Goal: Task Accomplishment & Management: Use online tool/utility

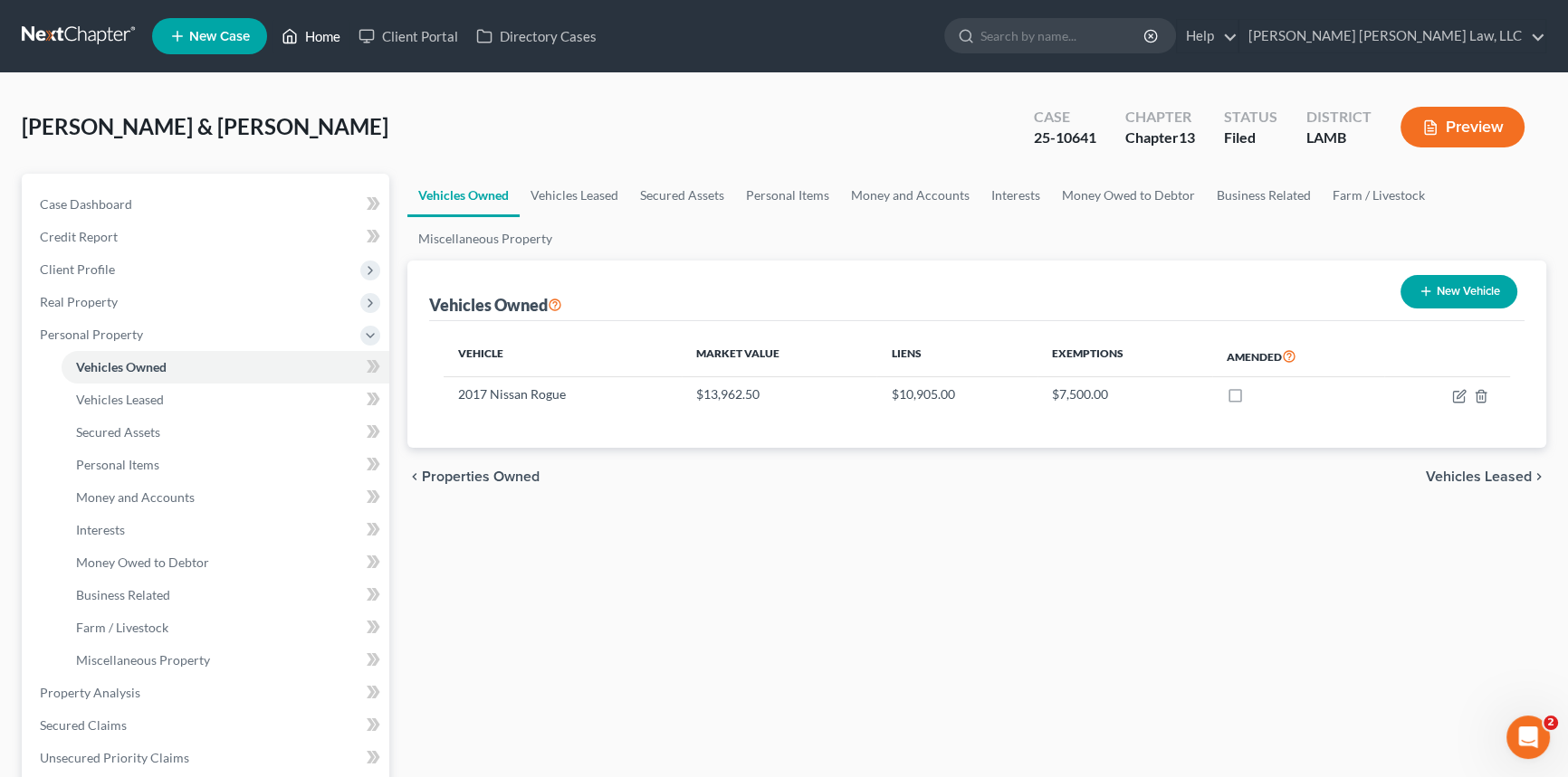
drag, startPoint x: 0, startPoint y: 0, endPoint x: 312, endPoint y: 34, distance: 313.8
click at [312, 34] on link "Home" at bounding box center [311, 36] width 77 height 33
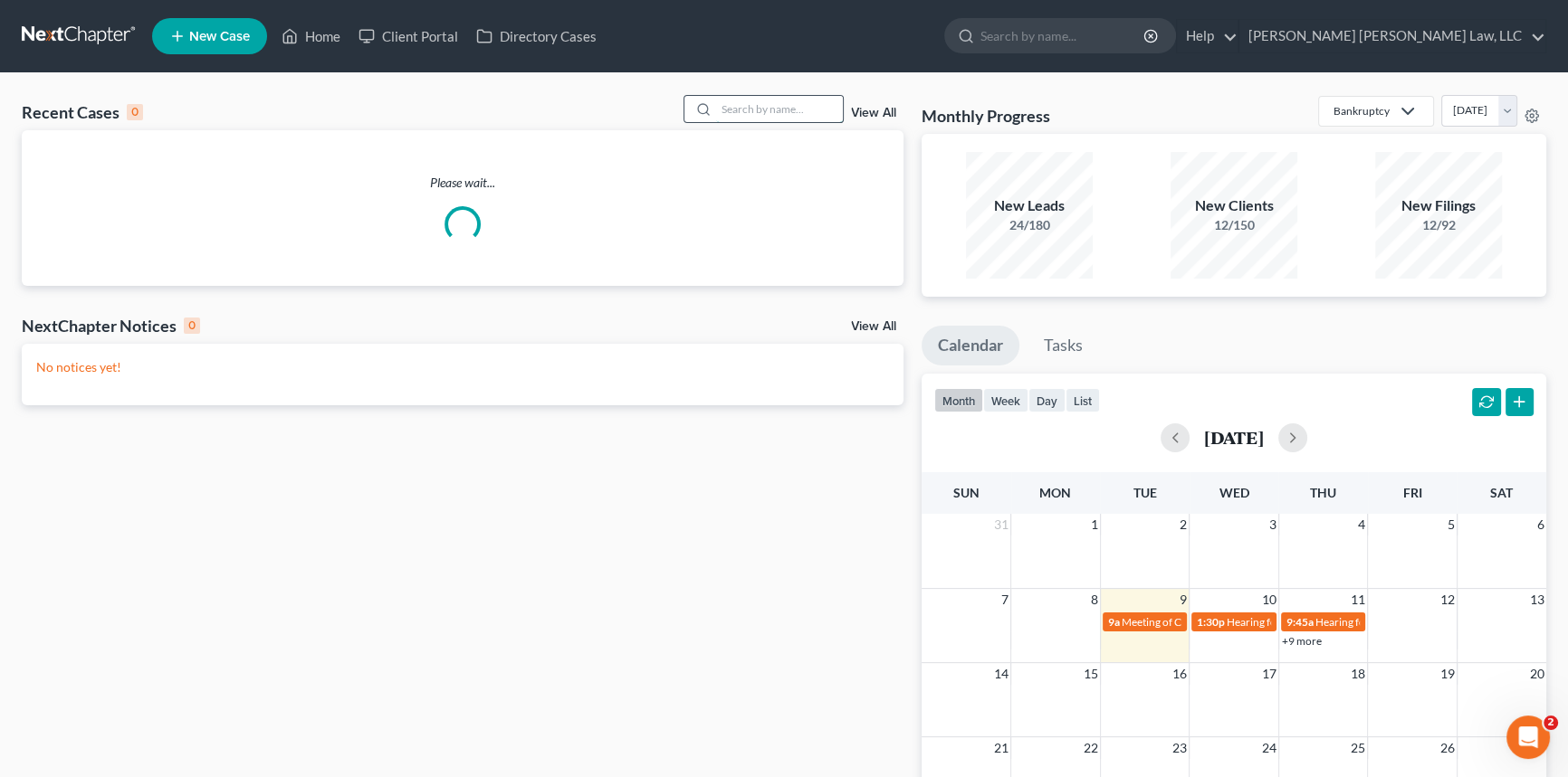
click at [750, 111] on input "search" at bounding box center [779, 109] width 127 height 26
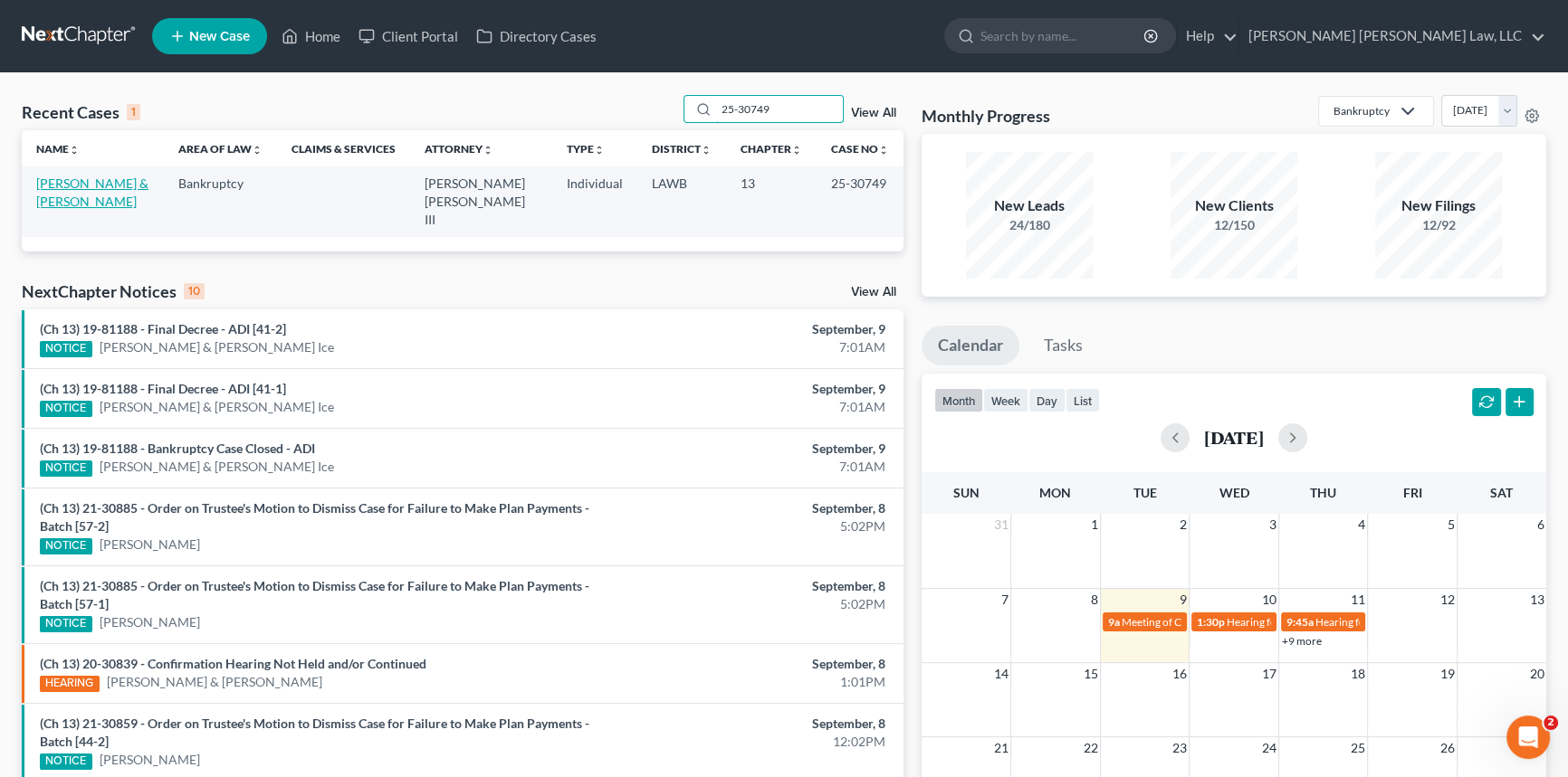
type input "25-30749"
click at [119, 181] on link "[PERSON_NAME] & [PERSON_NAME]" at bounding box center [91, 192] width 112 height 34
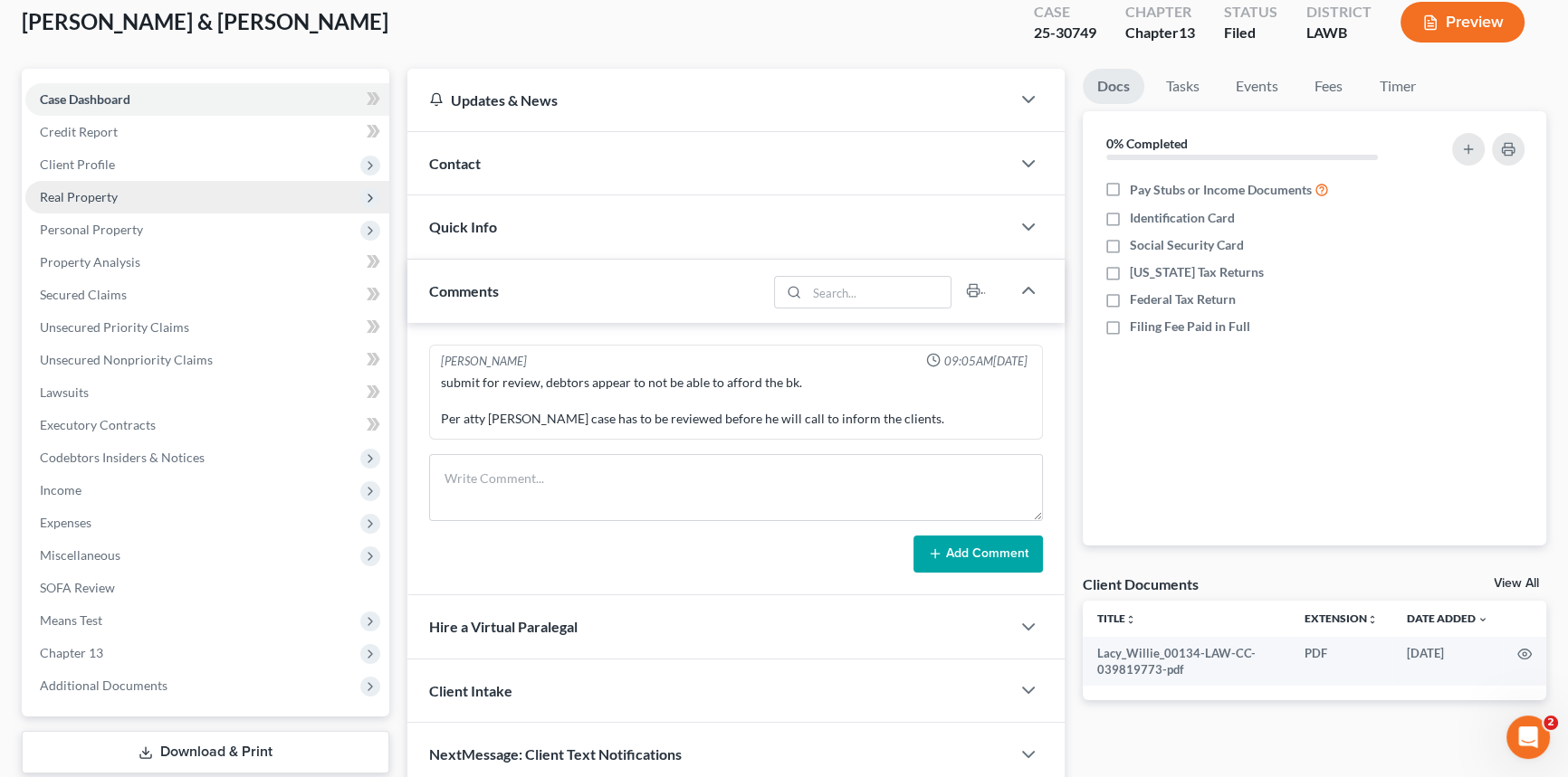
scroll to position [215, 0]
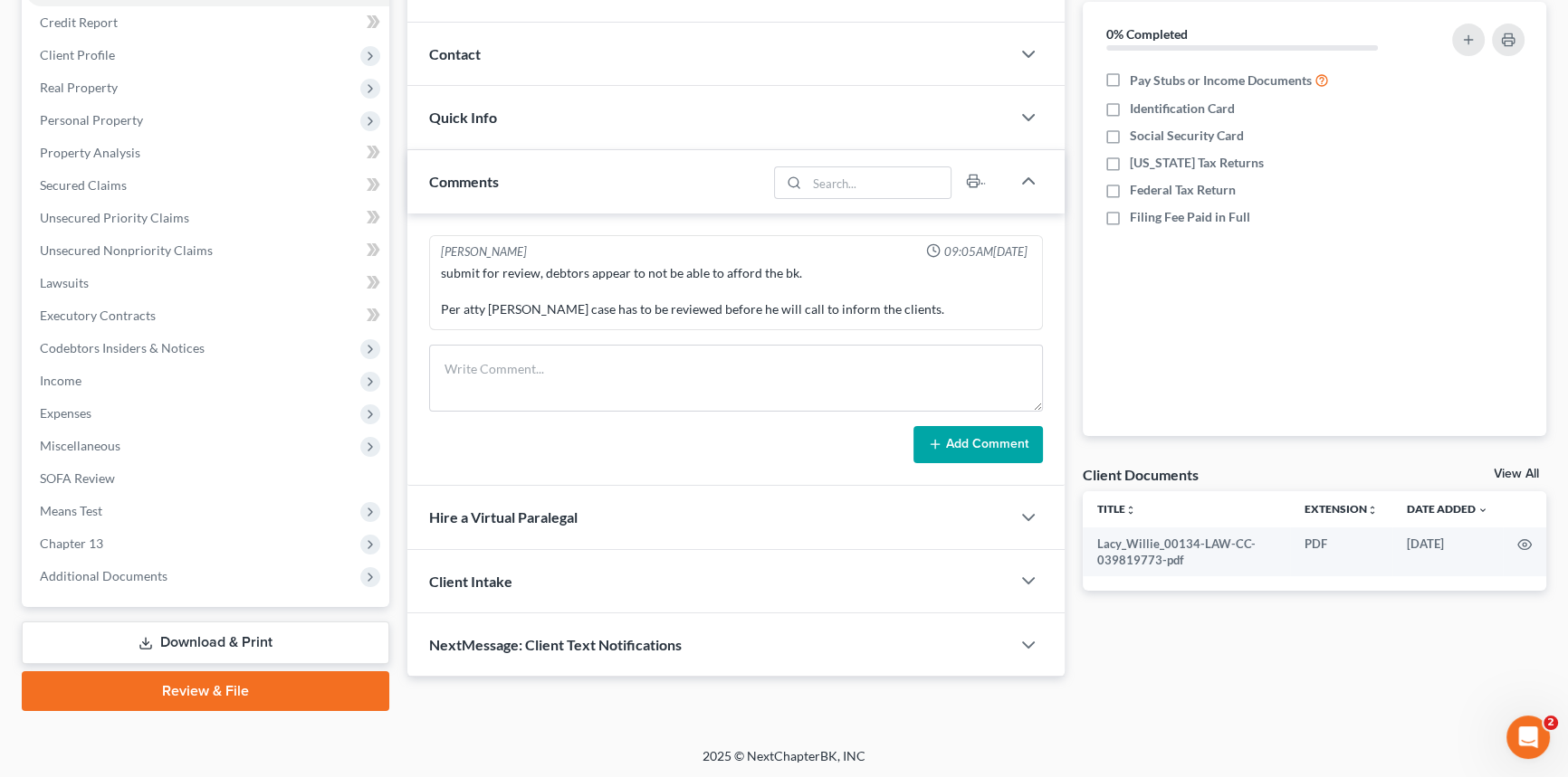
drag, startPoint x: 336, startPoint y: 640, endPoint x: 569, endPoint y: 507, distance: 268.3
click at [336, 640] on link "Download & Print" at bounding box center [205, 642] width 368 height 42
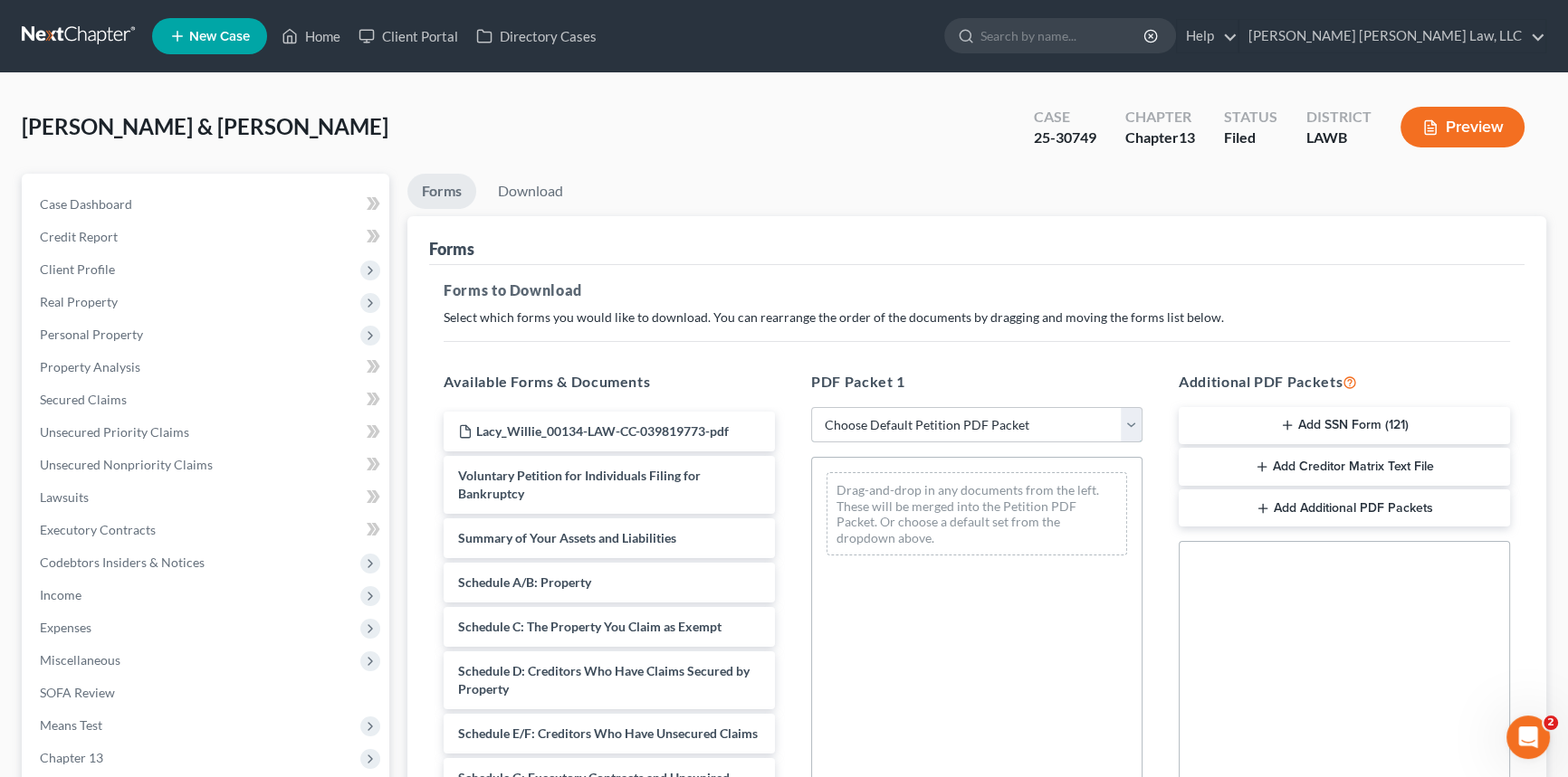
click at [957, 421] on select "Choose Default Petition PDF Packet Complete Bankruptcy Petition (all forms and …" at bounding box center [977, 425] width 332 height 36
select select "2"
click at [811, 407] on select "Choose Default Petition PDF Packet Complete Bankruptcy Petition (all forms and …" at bounding box center [977, 425] width 332 height 36
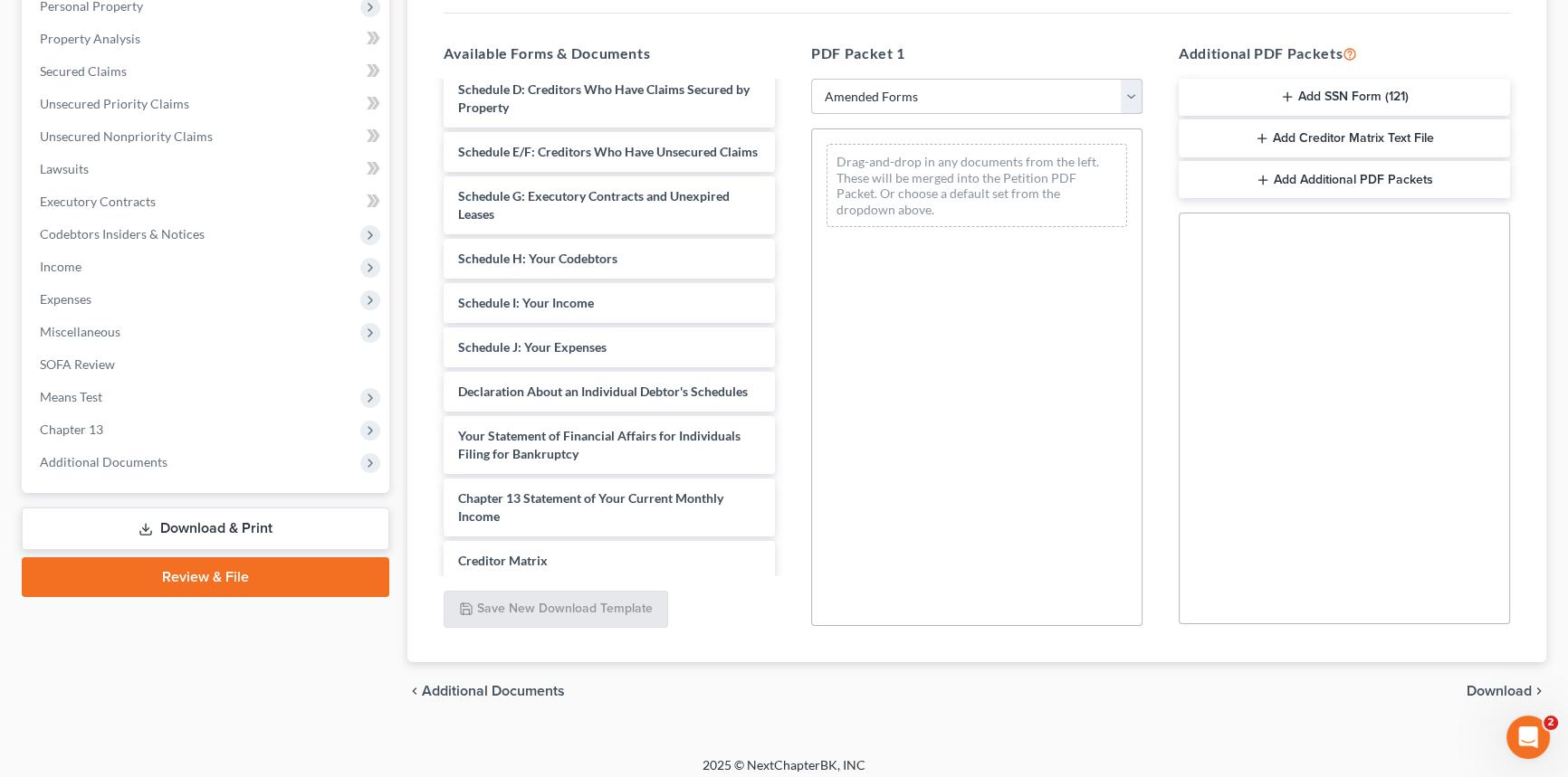
scroll to position [246, 0]
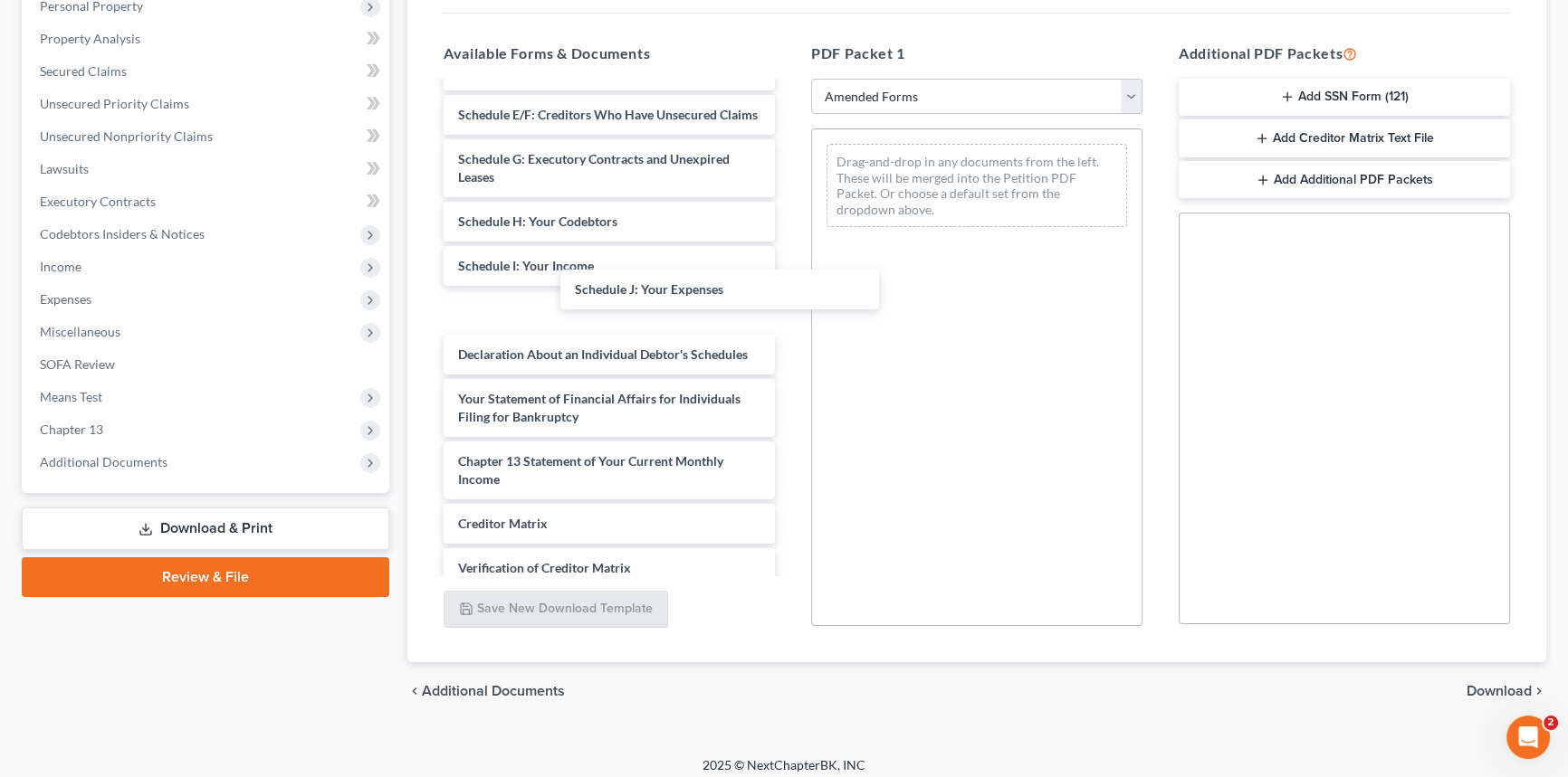
drag, startPoint x: 602, startPoint y: 331, endPoint x: 878, endPoint y: 272, distance: 282.2
click at [790, 255] on div "Schedule J: Your Expenses Voluntary Petition for Individuals Filing for Bankrup…" at bounding box center [609, 266] width 360 height 858
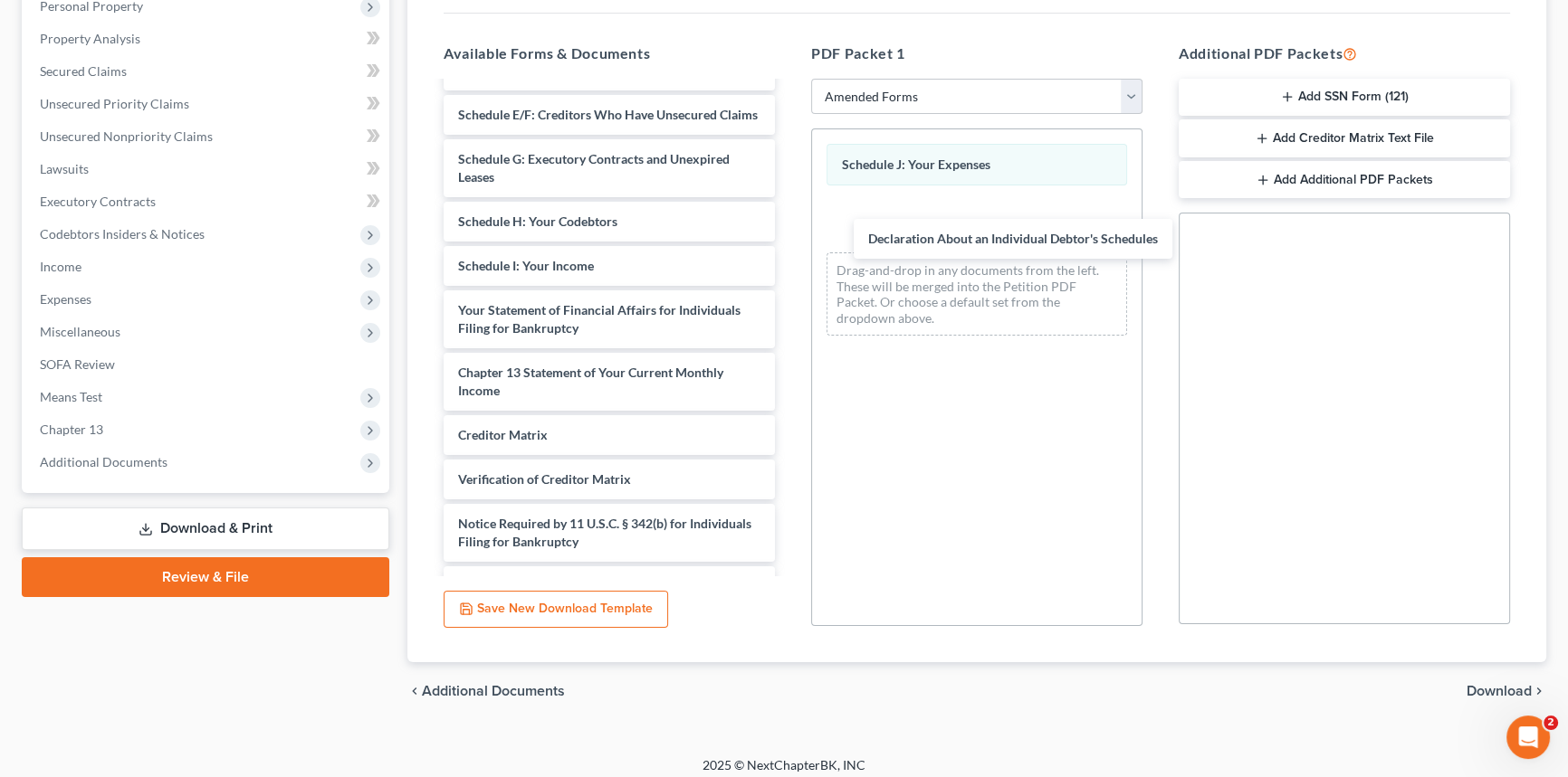
drag, startPoint x: 661, startPoint y: 335, endPoint x: 1057, endPoint y: 253, distance: 404.4
click at [790, 249] on div "Declaration About an Individual Debtor's Schedules Voluntary Petition for Indiv…" at bounding box center [609, 221] width 360 height 769
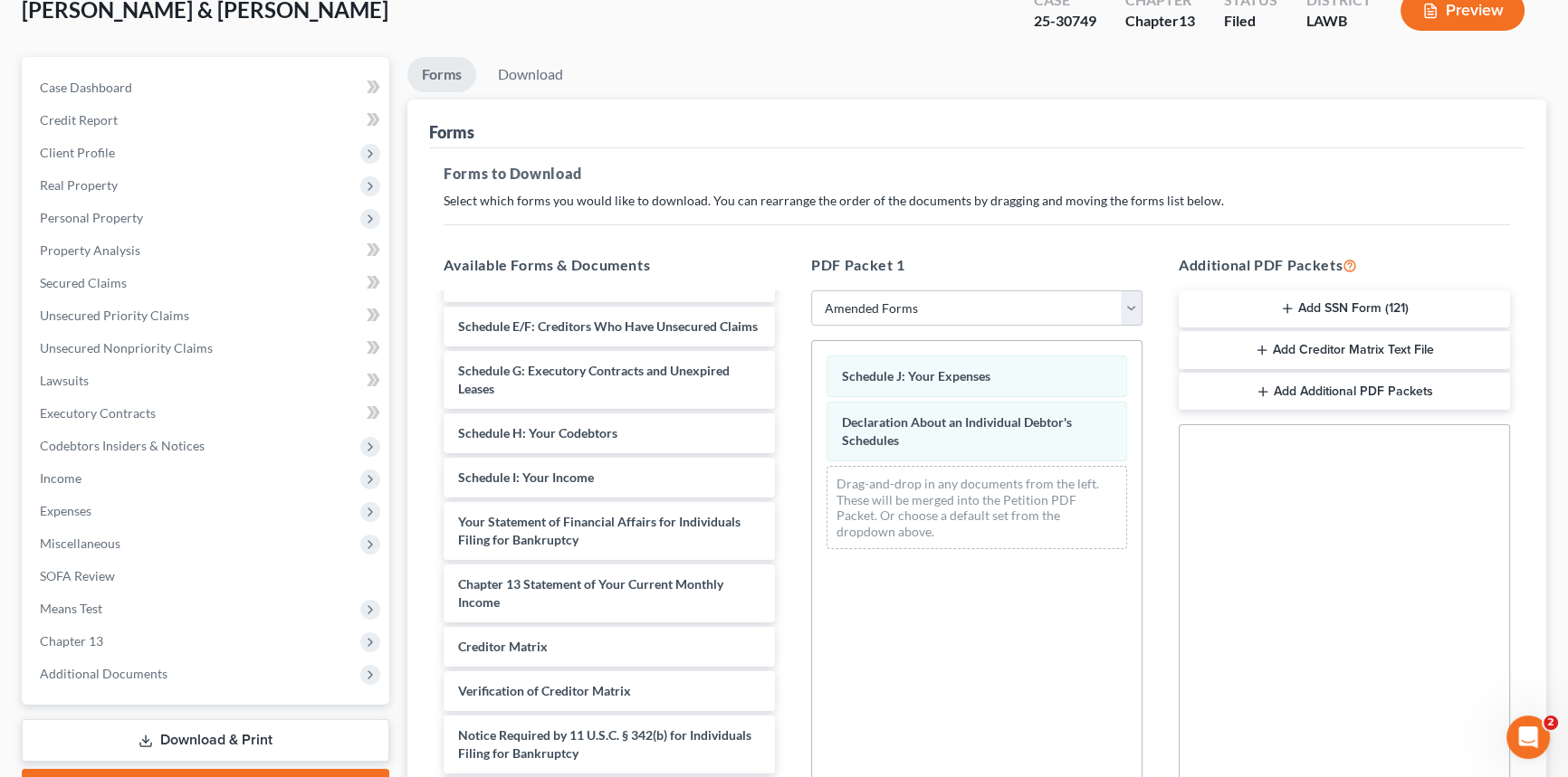
scroll to position [0, 0]
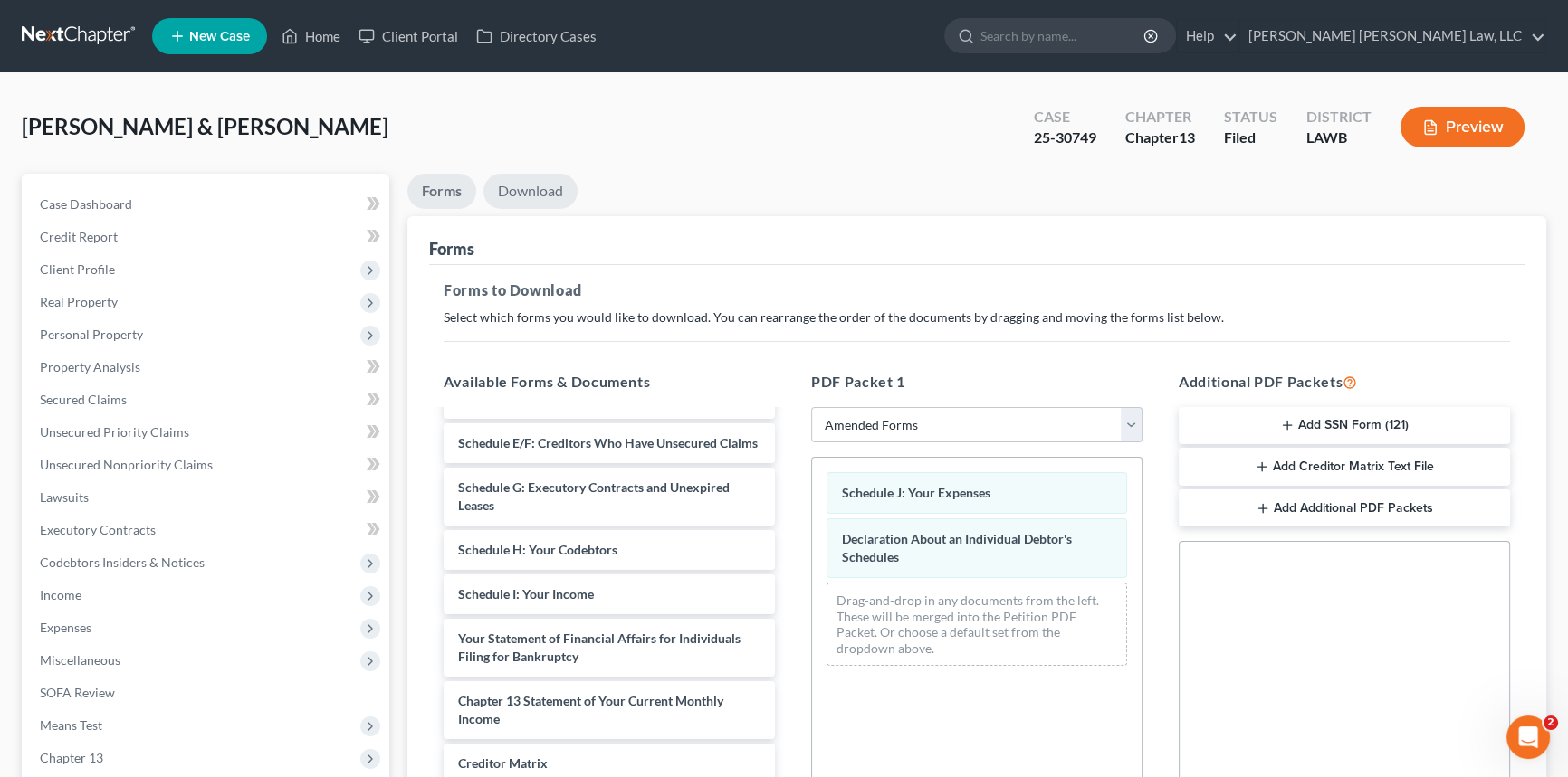
click at [547, 188] on link "Download" at bounding box center [531, 190] width 94 height 35
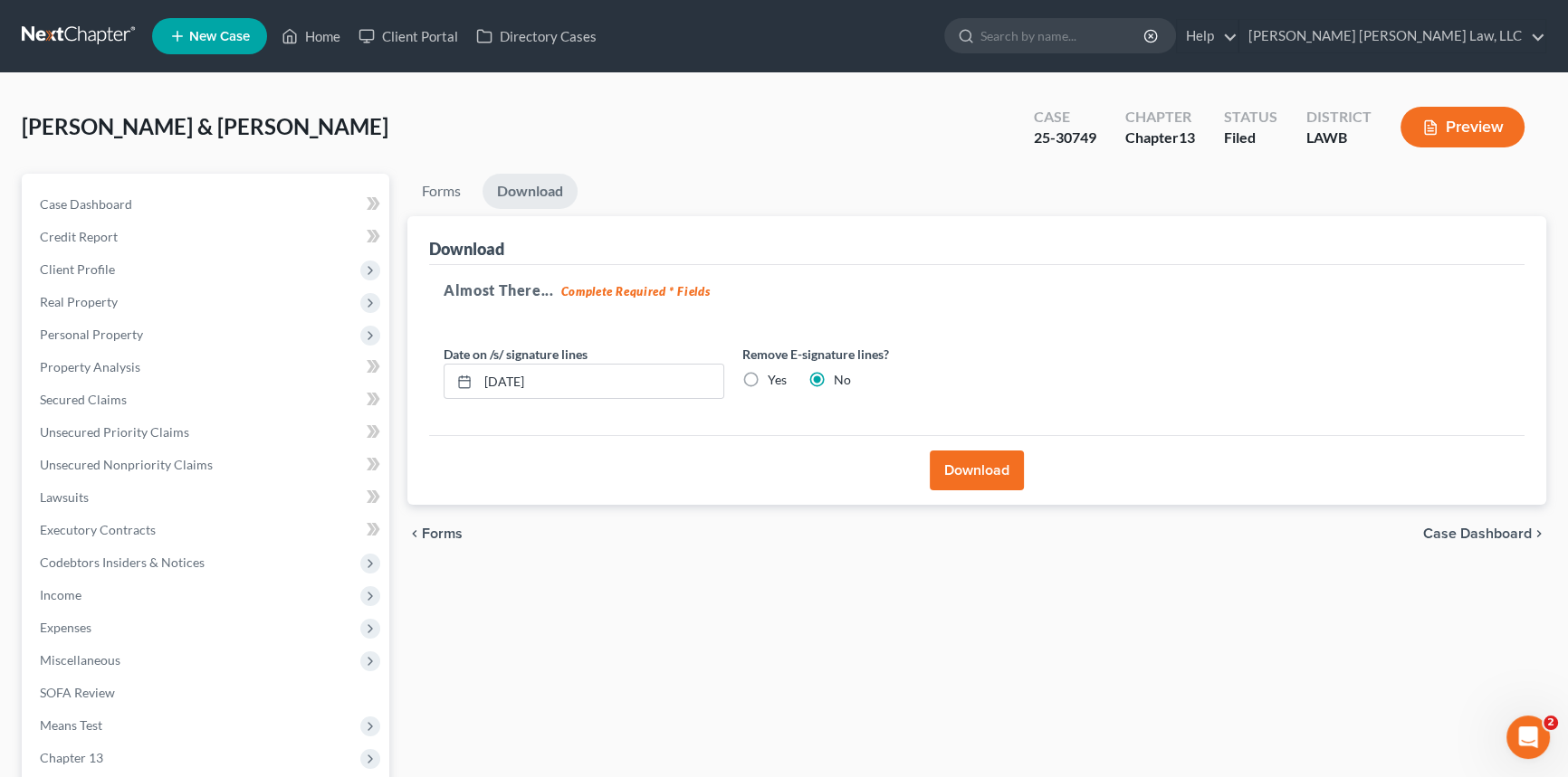
click at [983, 466] on button "Download" at bounding box center [977, 471] width 94 height 40
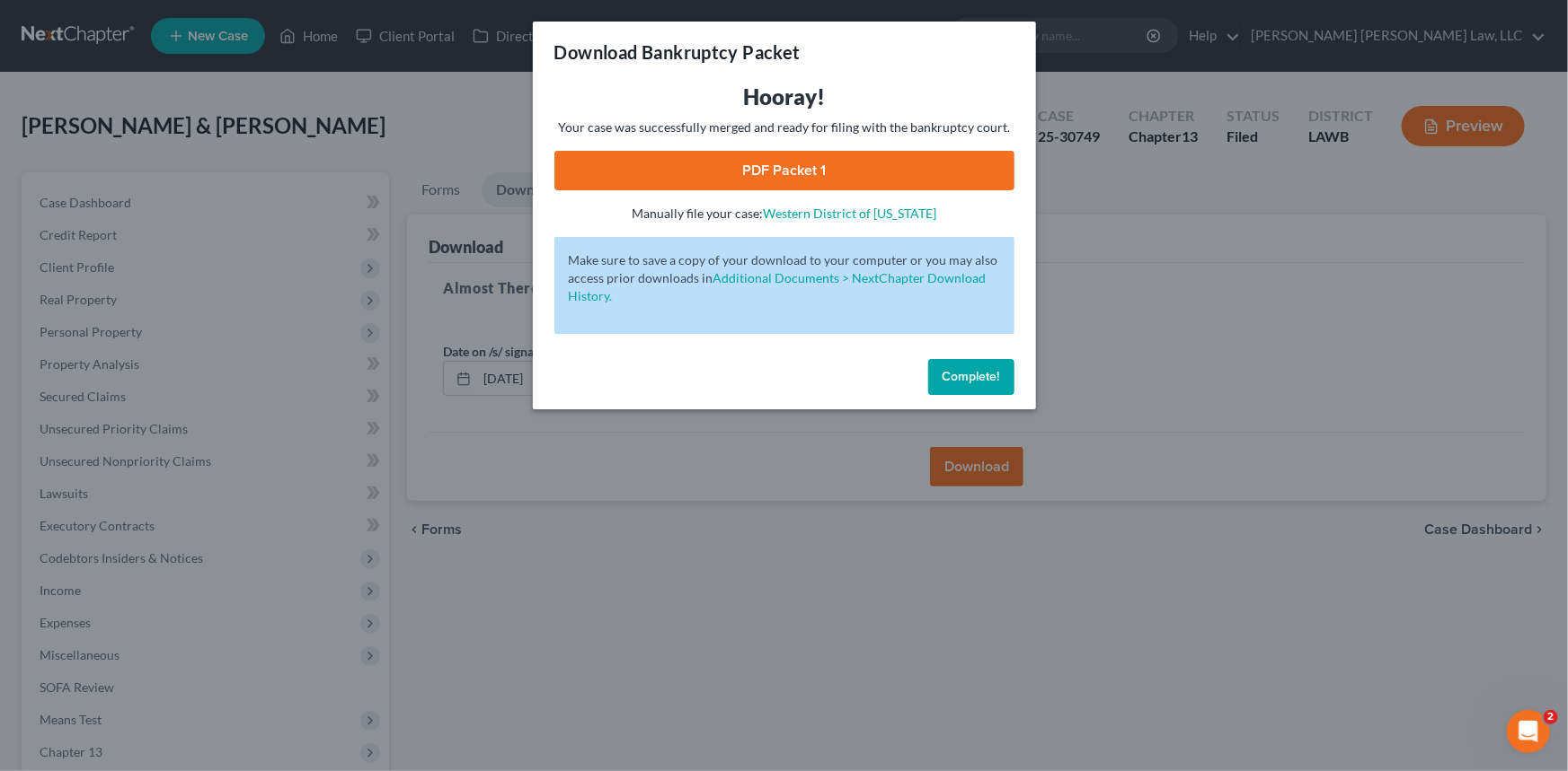
click at [657, 173] on link "PDF Packet 1" at bounding box center [784, 170] width 460 height 39
click at [958, 362] on button "Complete!" at bounding box center [971, 377] width 86 height 36
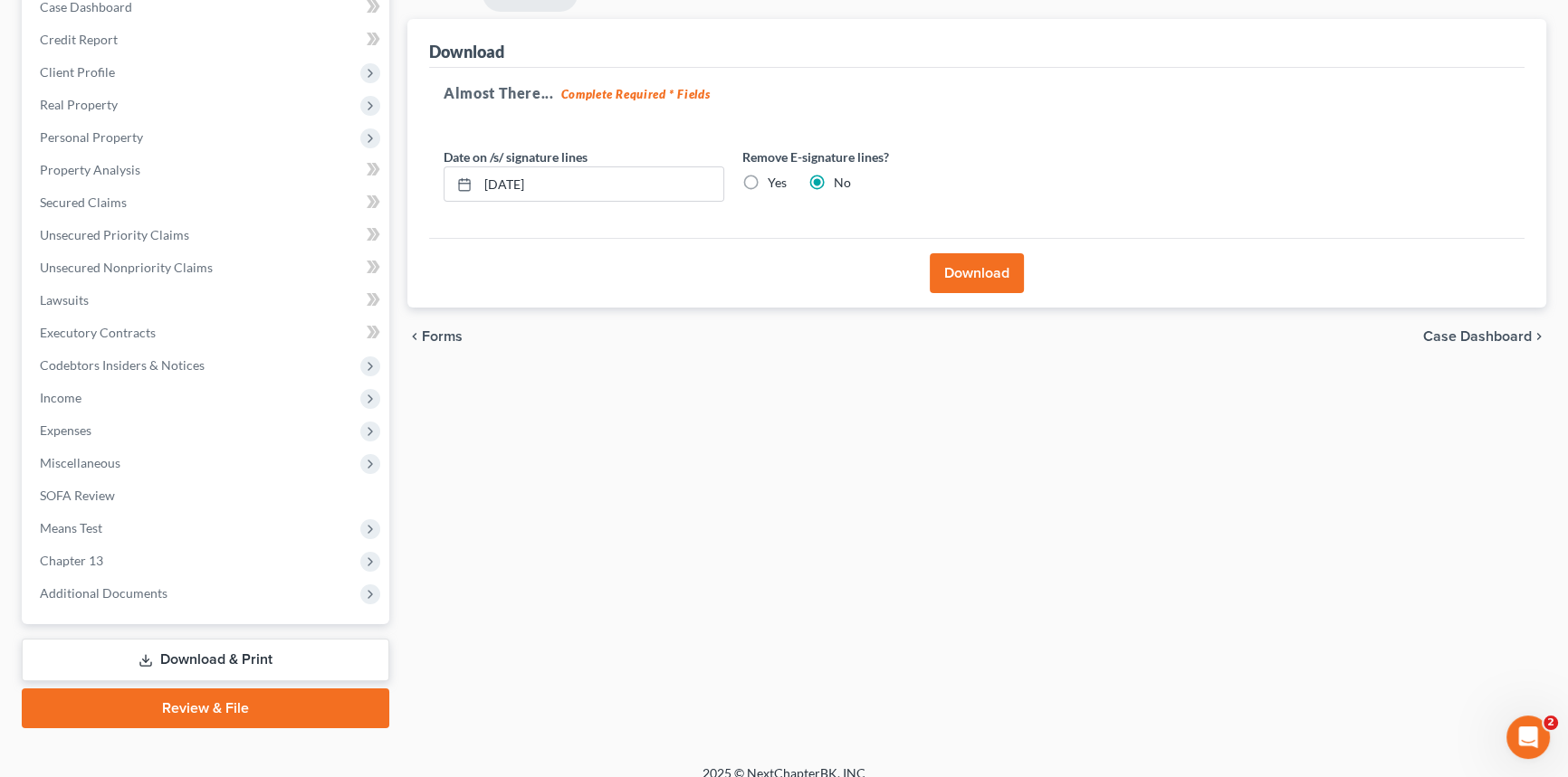
scroll to position [215, 0]
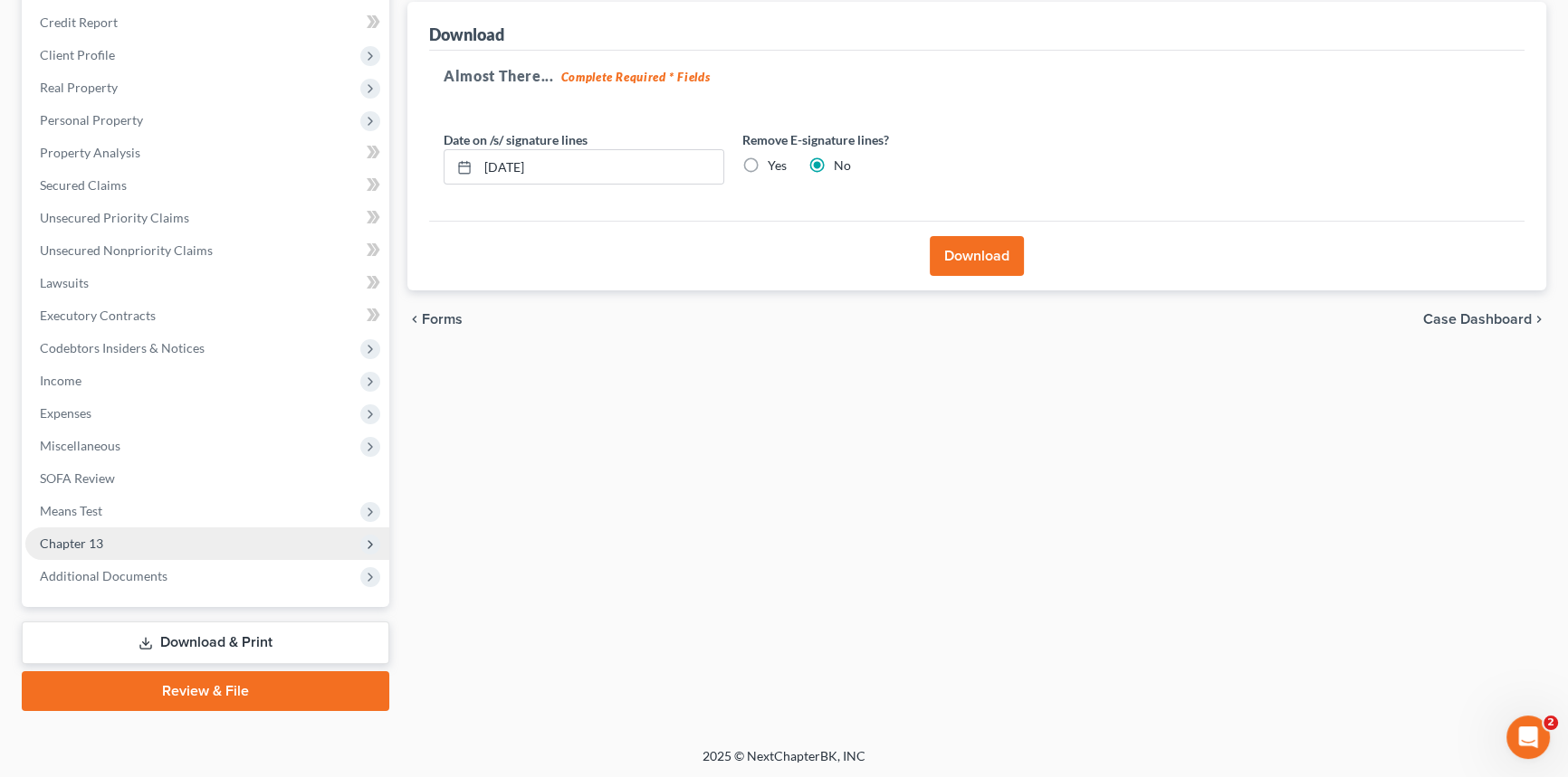
click at [173, 545] on span "Chapter 13" at bounding box center [207, 543] width 364 height 33
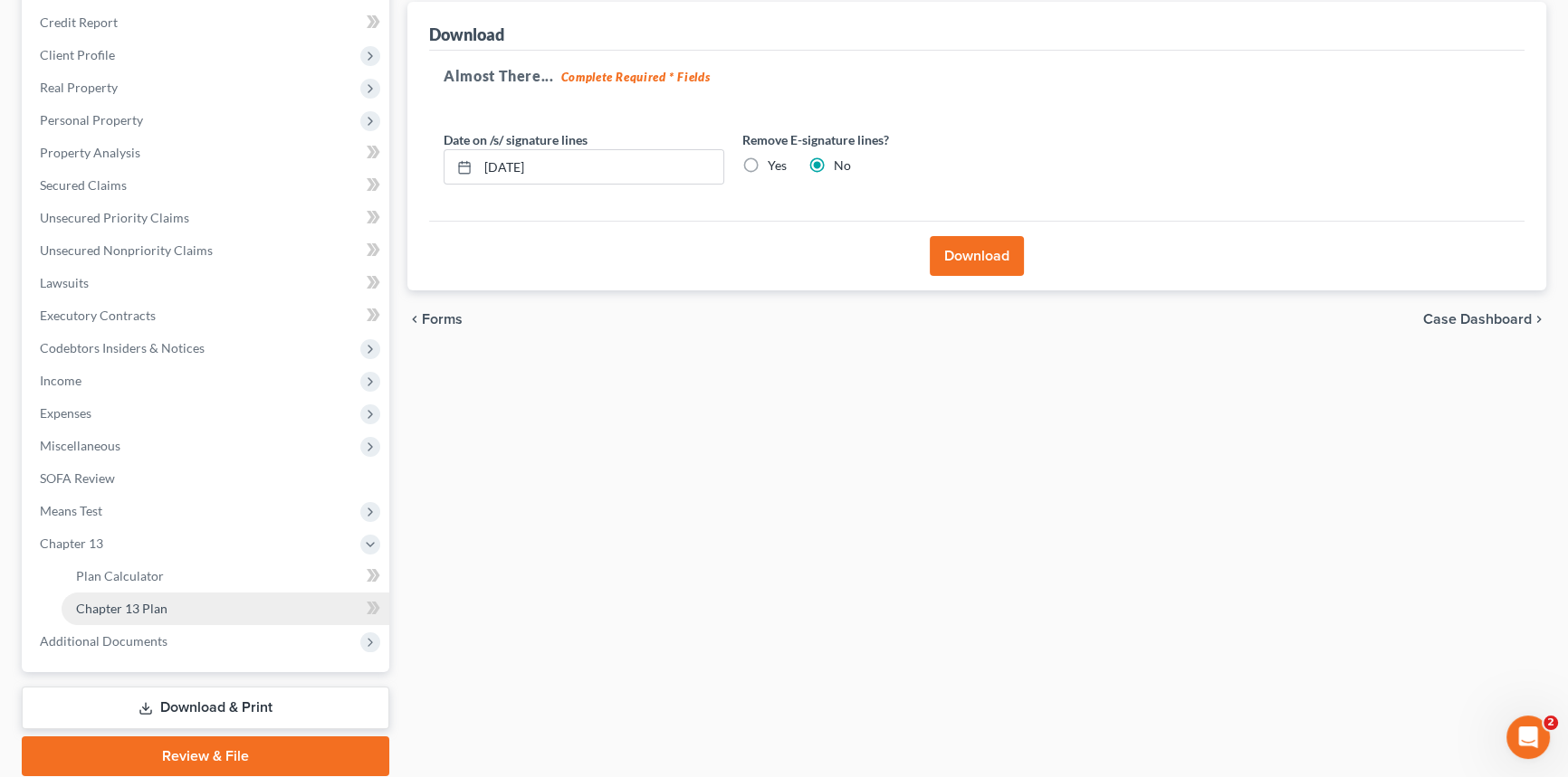
click at [188, 608] on link "Chapter 13 Plan" at bounding box center [225, 608] width 328 height 33
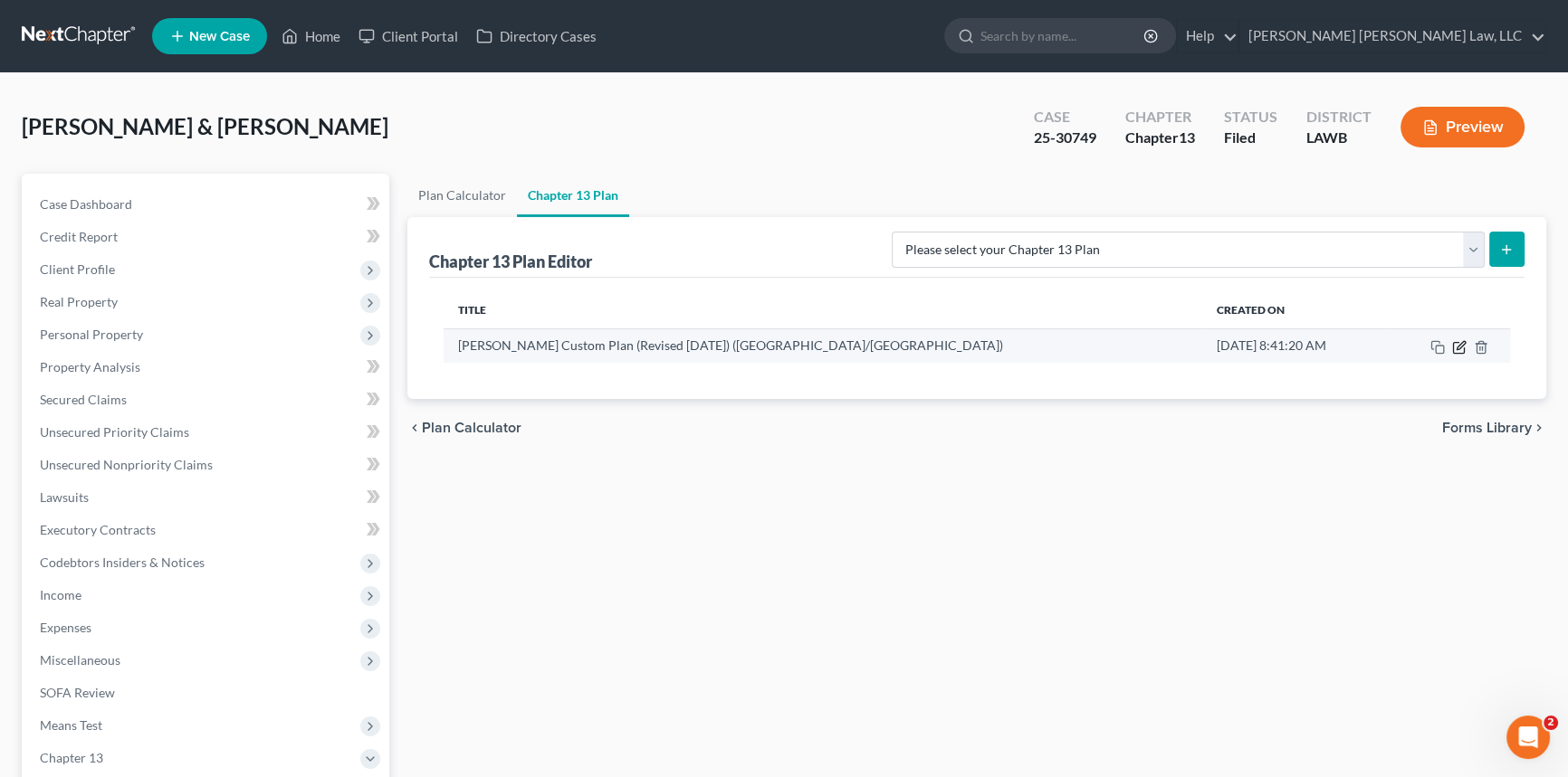
click at [1459, 347] on icon "button" at bounding box center [1461, 345] width 8 height 8
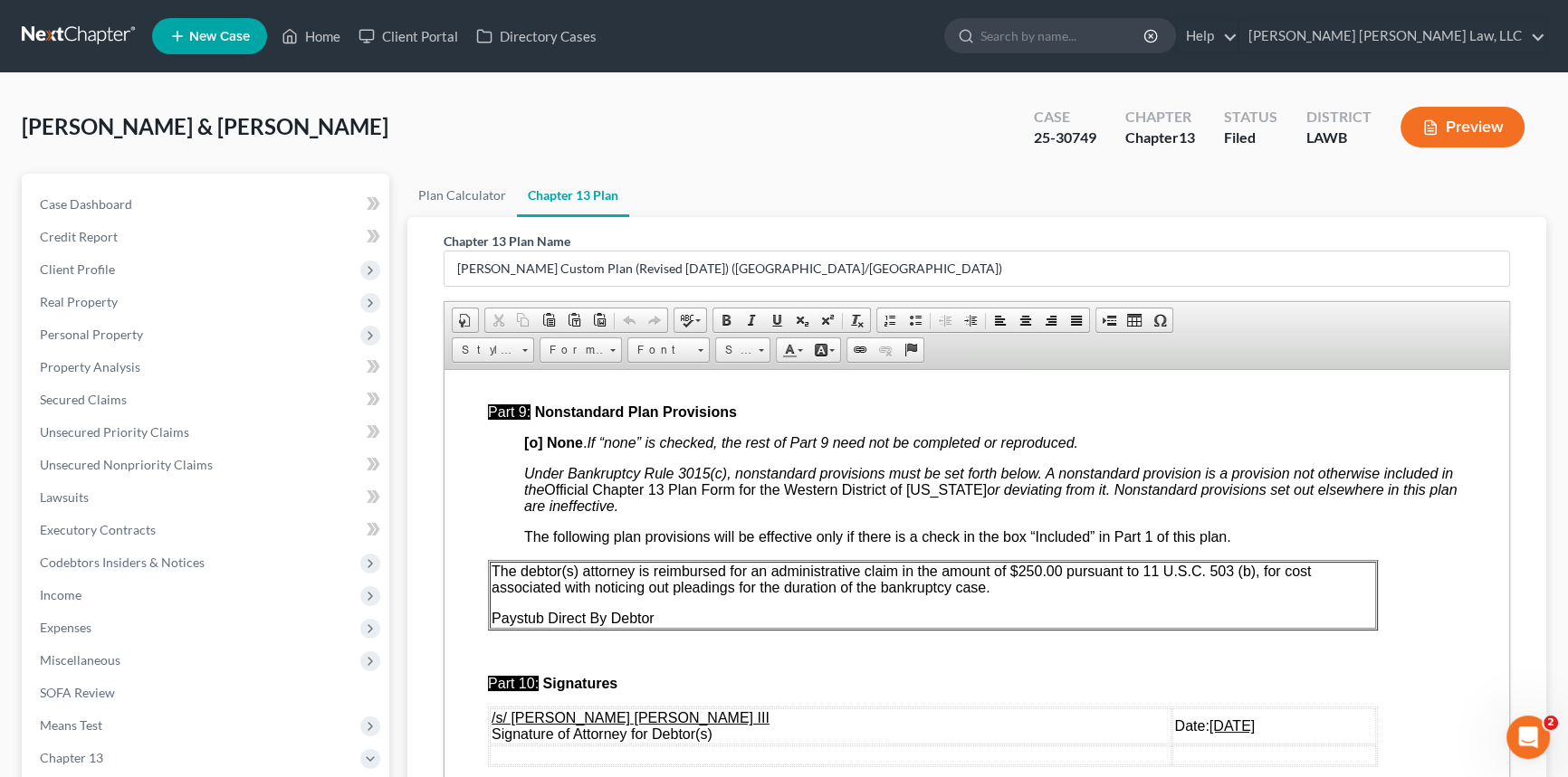
scroll to position [6088, 0]
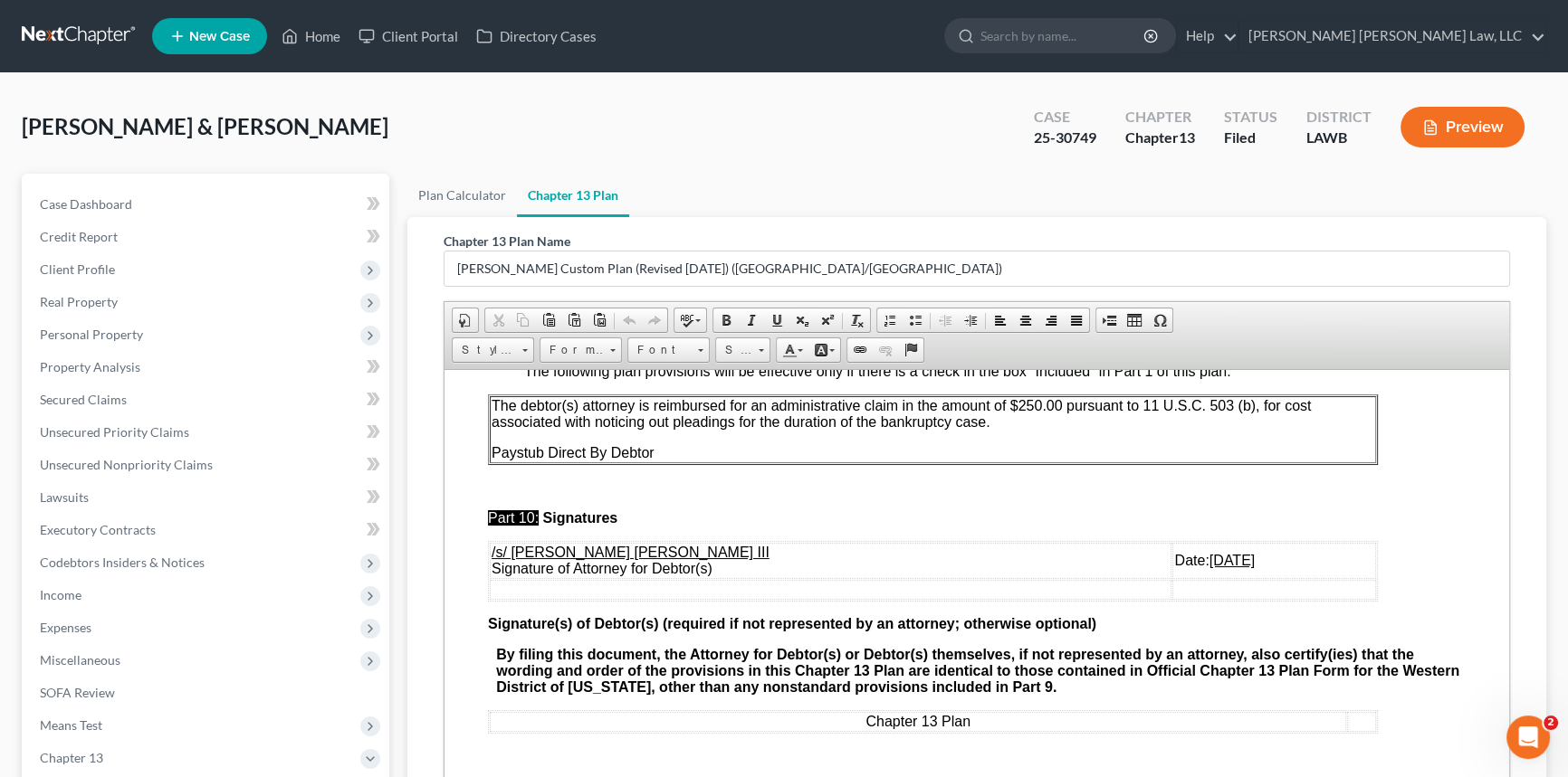
click at [1210, 567] on u "[DATE]" at bounding box center [1233, 559] width 45 height 15
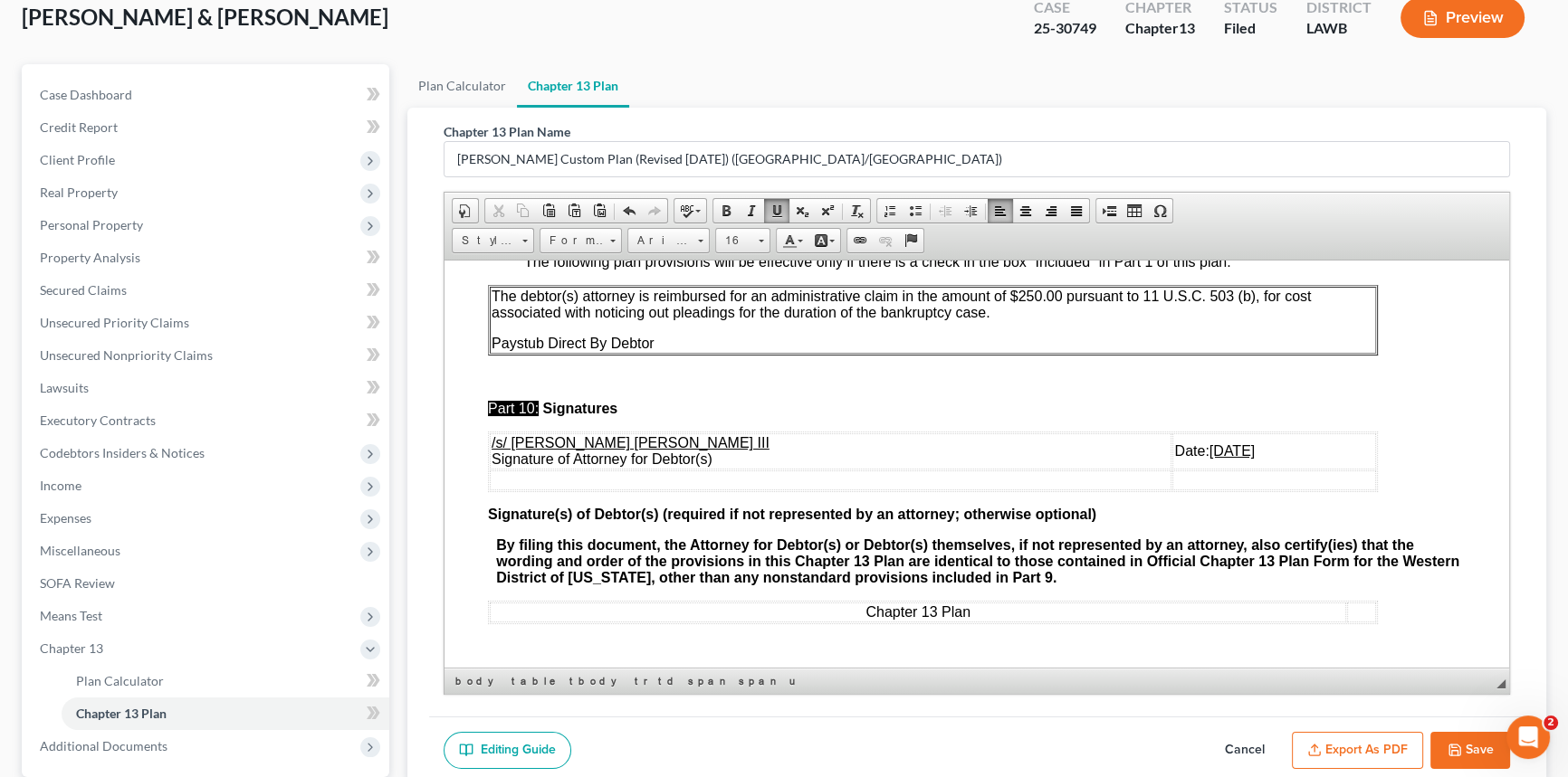
scroll to position [281, 0]
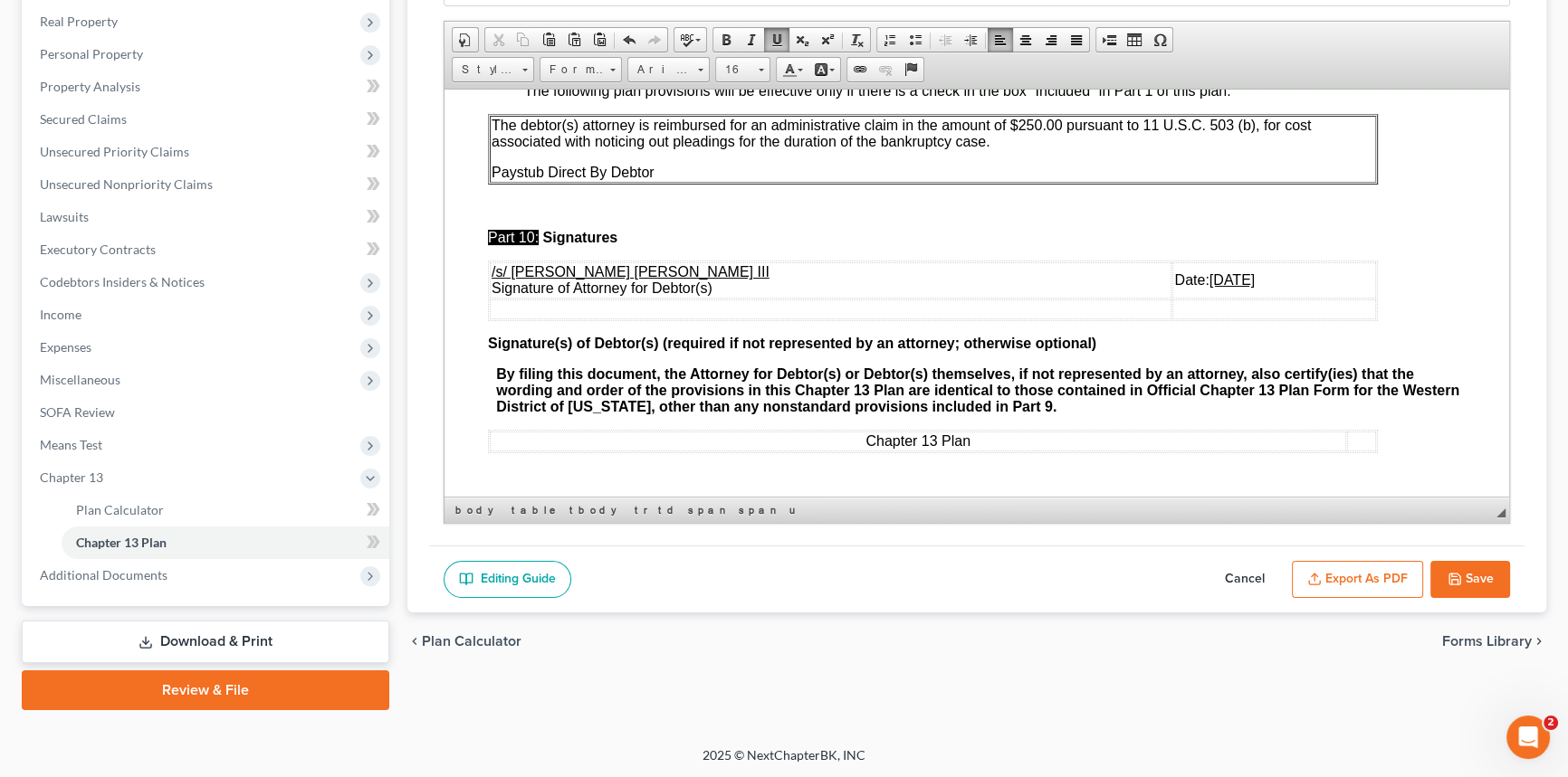
click at [1377, 573] on button "Export as PDF" at bounding box center [1357, 580] width 131 height 38
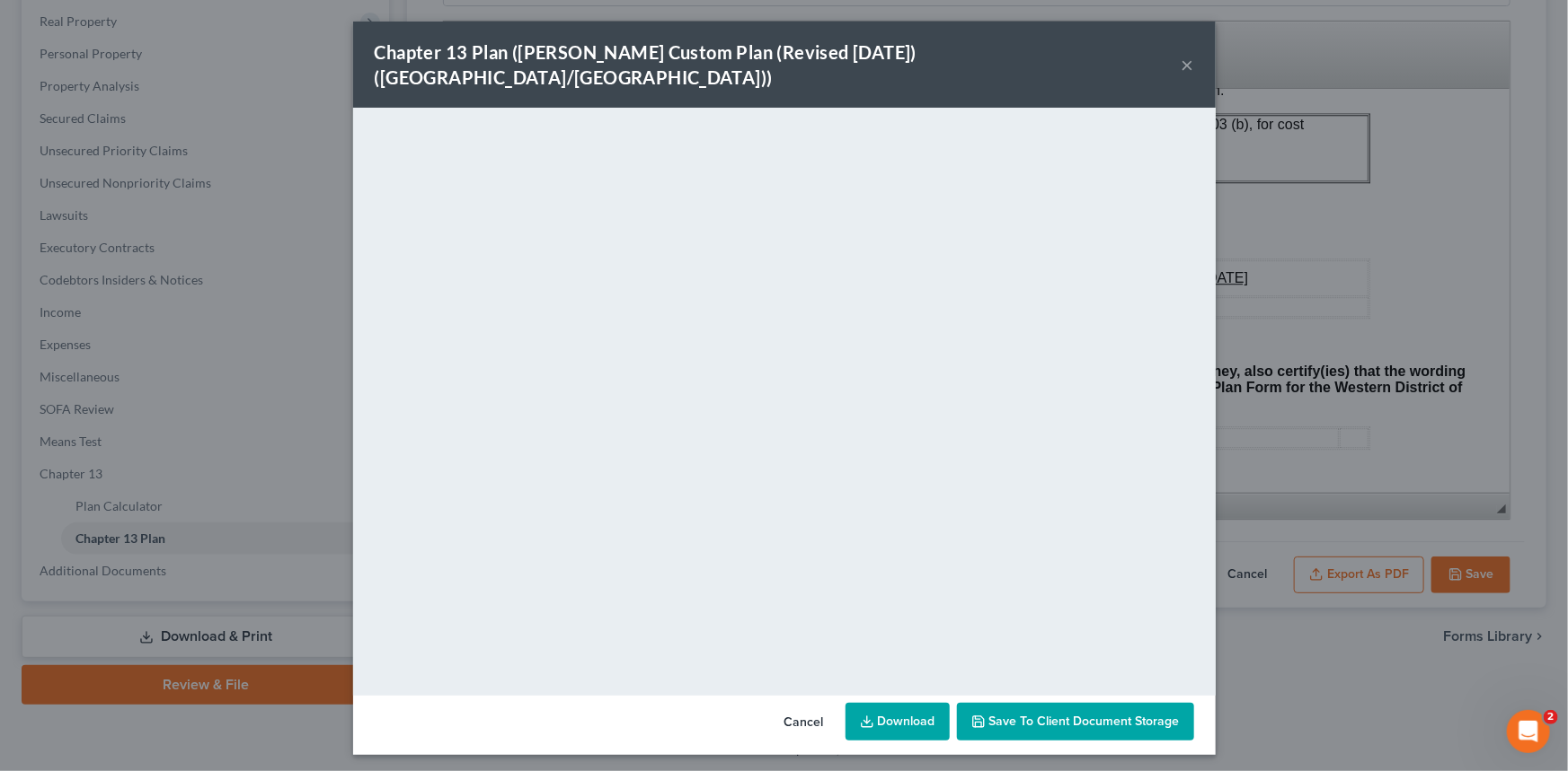
click at [1184, 54] on button "×" at bounding box center [1187, 64] width 12 height 21
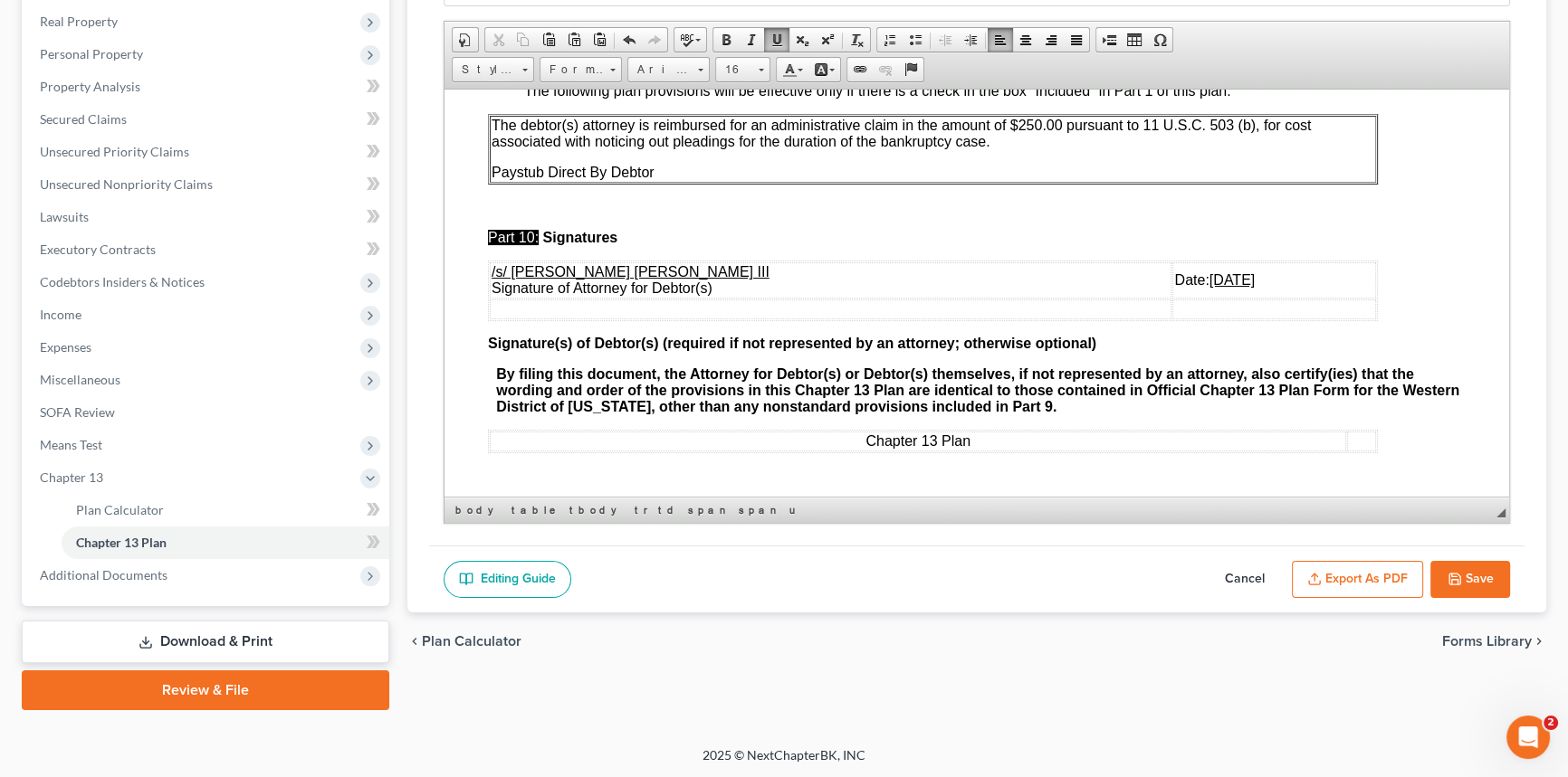
click at [1480, 580] on button "Save" at bounding box center [1470, 580] width 80 height 38
